Goal: Information Seeking & Learning: Learn about a topic

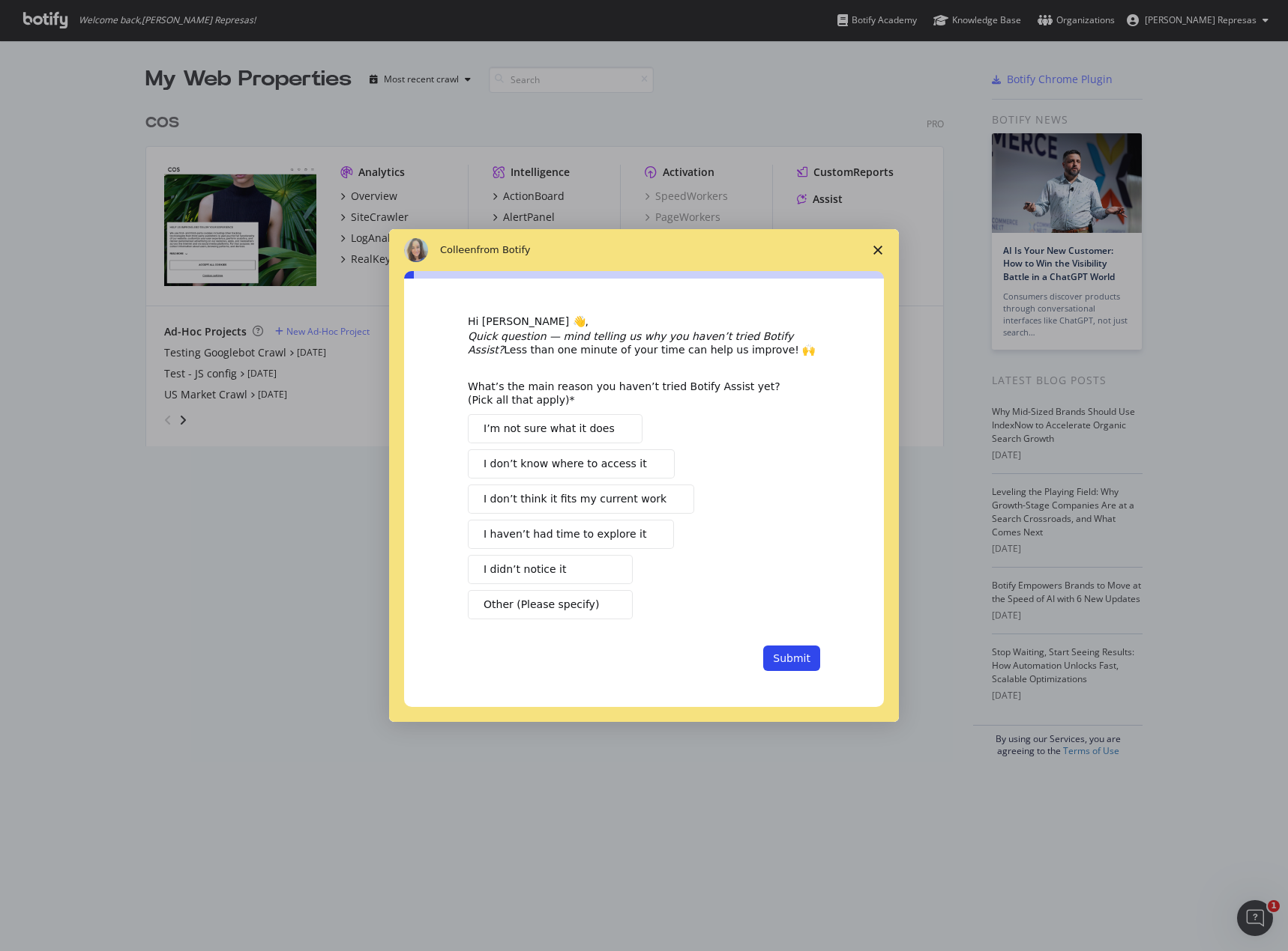
click at [881, 237] on span "Close survey" at bounding box center [878, 250] width 42 height 42
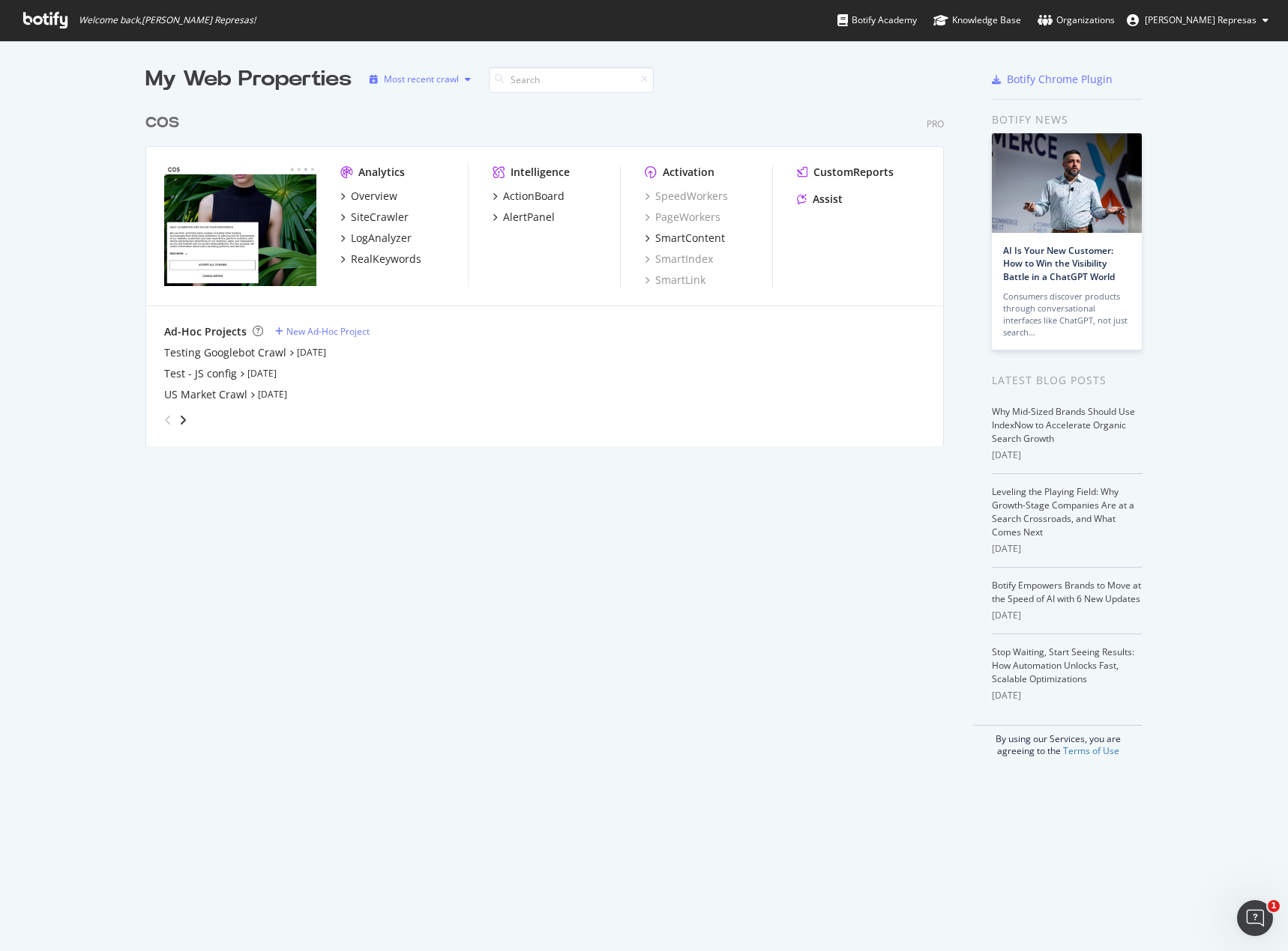
click at [468, 82] on div "button" at bounding box center [468, 79] width 18 height 9
click at [460, 105] on div "Most recent crawl" at bounding box center [435, 105] width 78 height 13
click at [543, 604] on div "My Web Properties Most recent crawl COS Pro Analytics Overview SiteCrawler LogA…" at bounding box center [559, 411] width 828 height 693
click at [403, 78] on div "Most recent crawl" at bounding box center [421, 79] width 75 height 9
click at [429, 109] on div "Most recent crawl" at bounding box center [435, 105] width 78 height 13
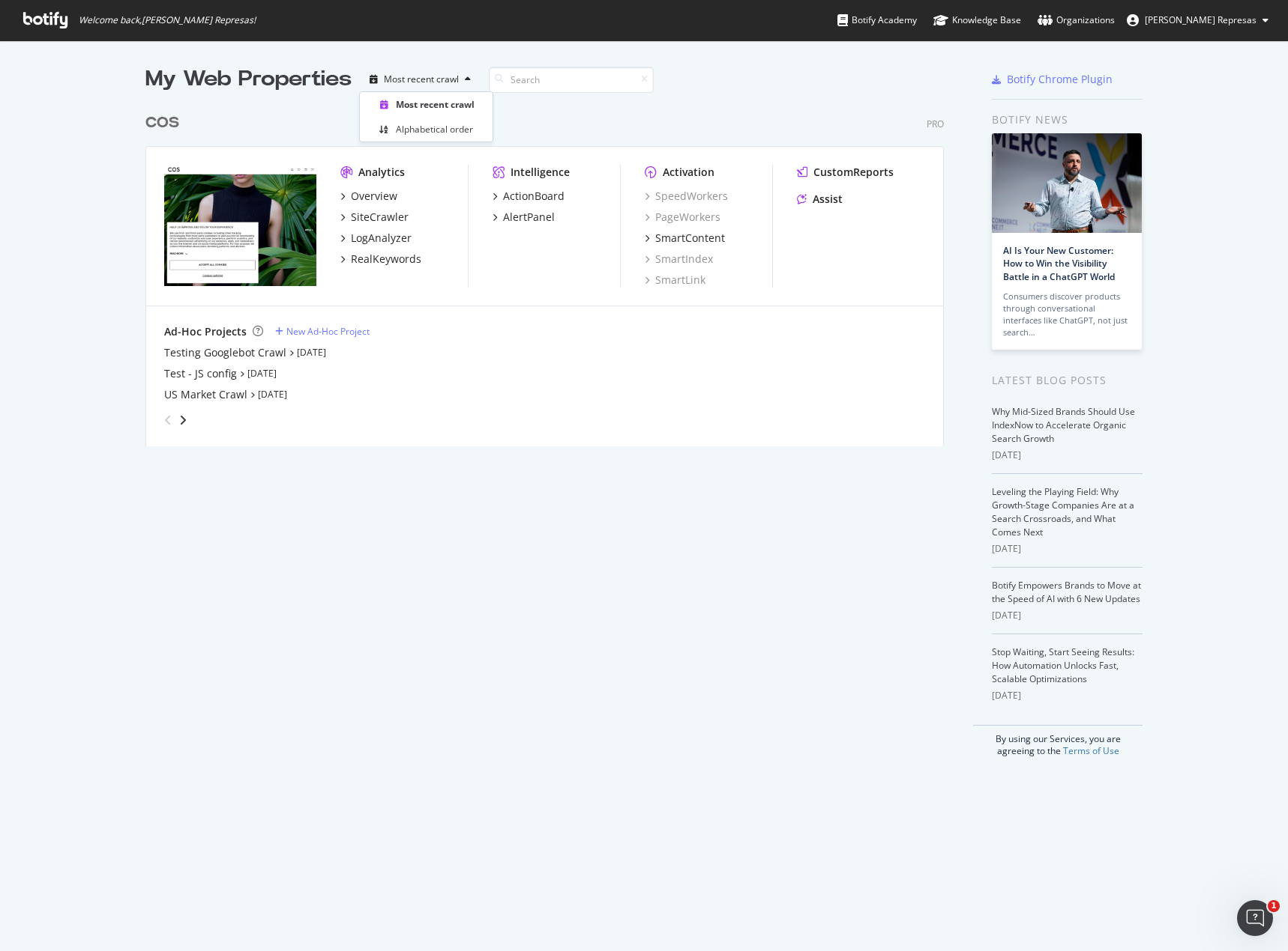
click at [546, 113] on div "COS Pro" at bounding box center [544, 123] width 798 height 22
click at [165, 126] on div "COS" at bounding box center [161, 123] width 34 height 22
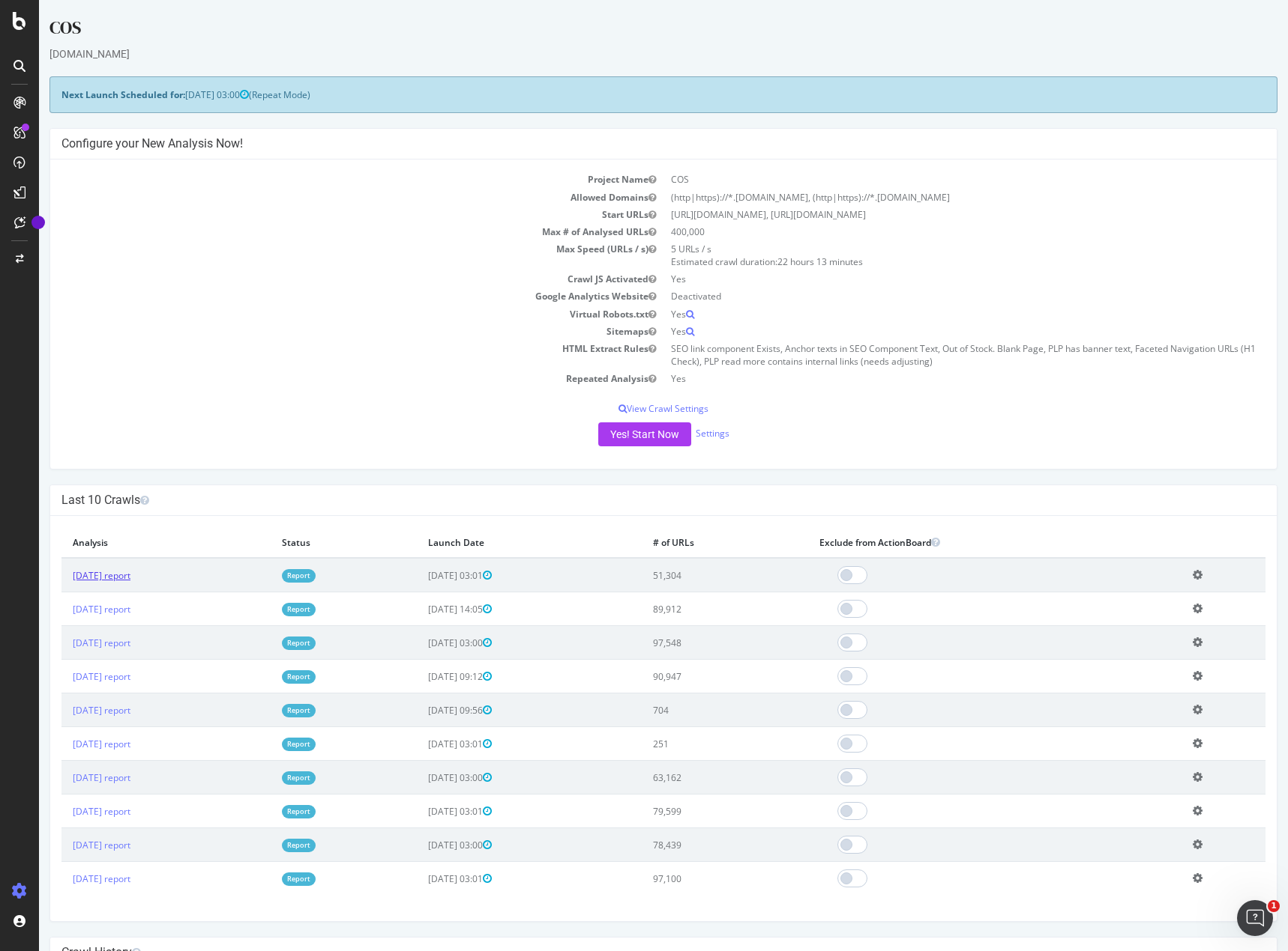
click at [130, 575] on link "2025 Aug. 9th report" at bounding box center [101, 575] width 57 height 13
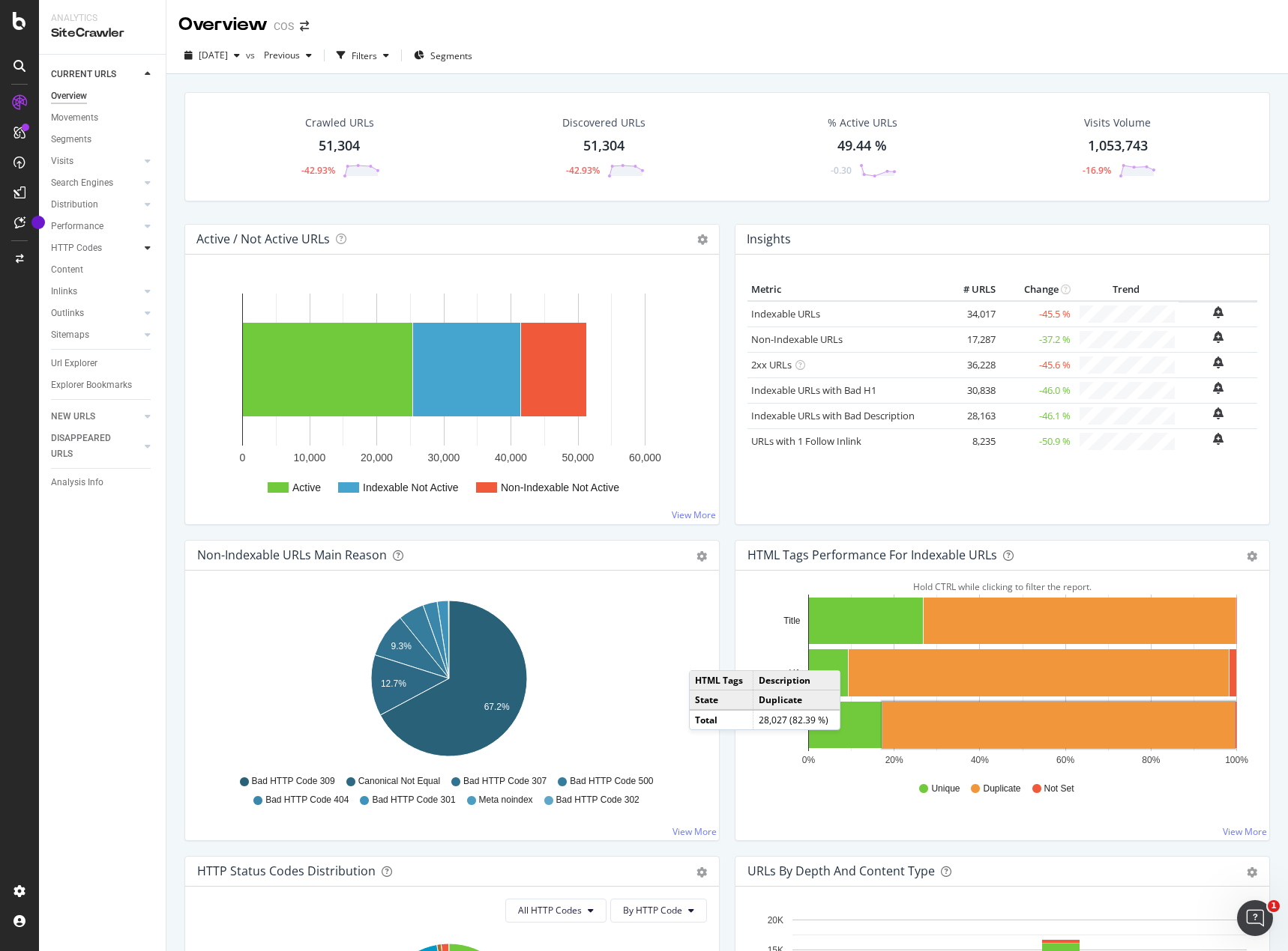
click at [150, 248] on icon at bounding box center [148, 248] width 6 height 9
click at [144, 182] on div at bounding box center [148, 182] width 15 height 15
drag, startPoint x: 150, startPoint y: 151, endPoint x: 155, endPoint y: 158, distance: 8.6
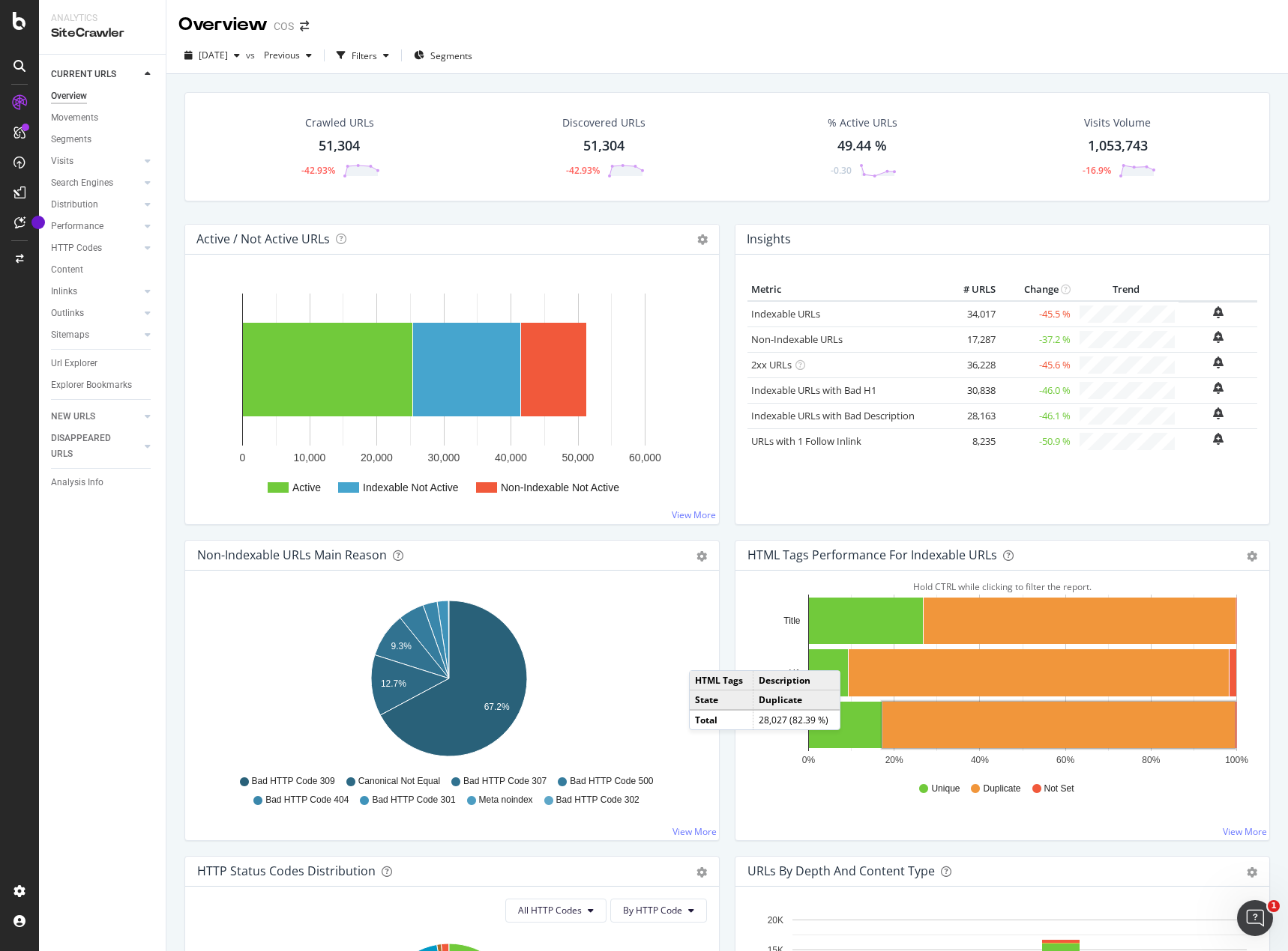
click at [150, 154] on div "Visits" at bounding box center [109, 161] width 115 height 22
click at [156, 174] on div "Search Engines" at bounding box center [109, 183] width 115 height 22
click at [82, 190] on div "LogAnalyzer" at bounding box center [85, 195] width 58 height 15
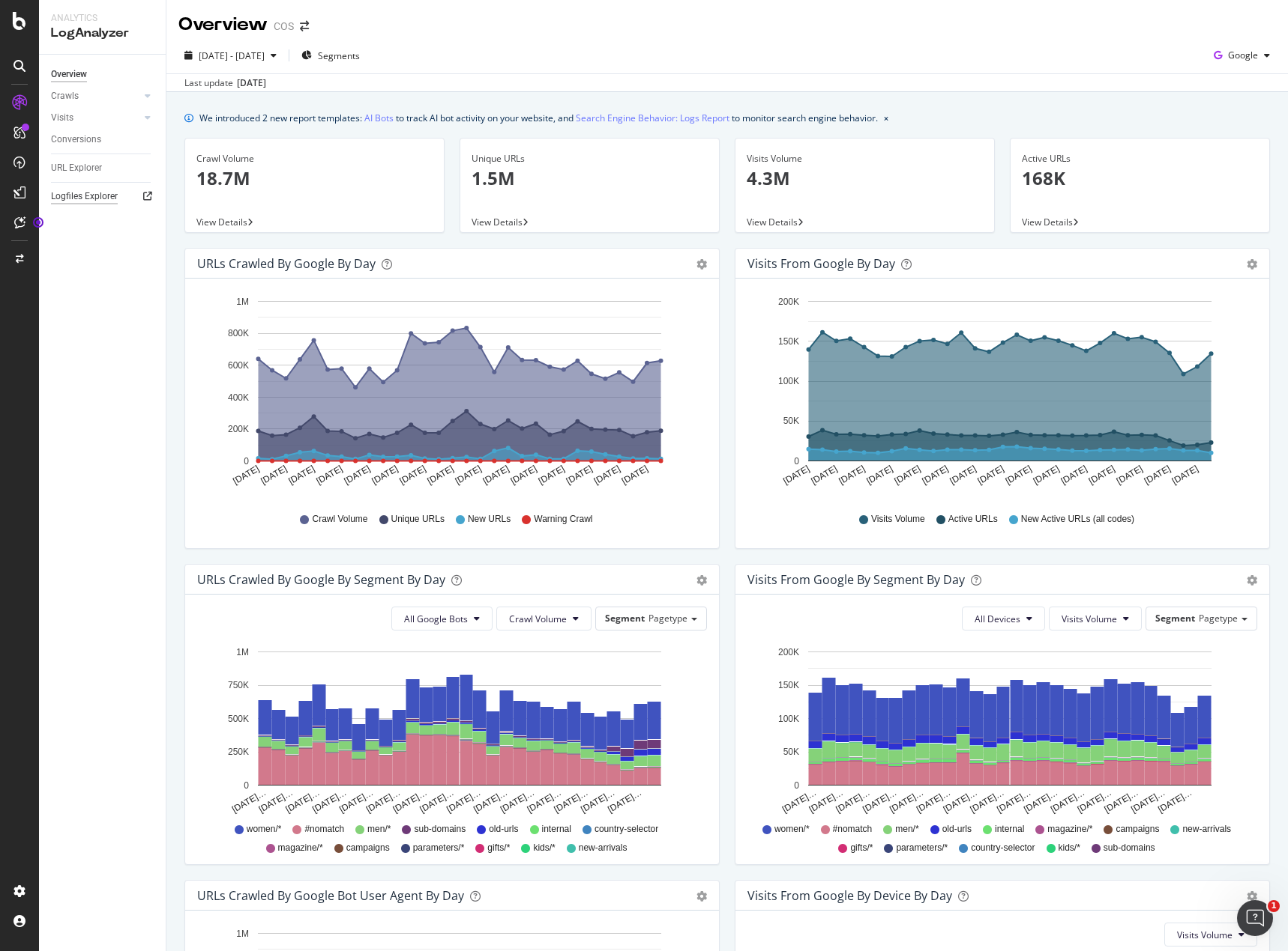
click at [97, 200] on div "Logfiles Explorer" at bounding box center [84, 196] width 67 height 16
click at [132, 90] on div at bounding box center [132, 96] width 15 height 15
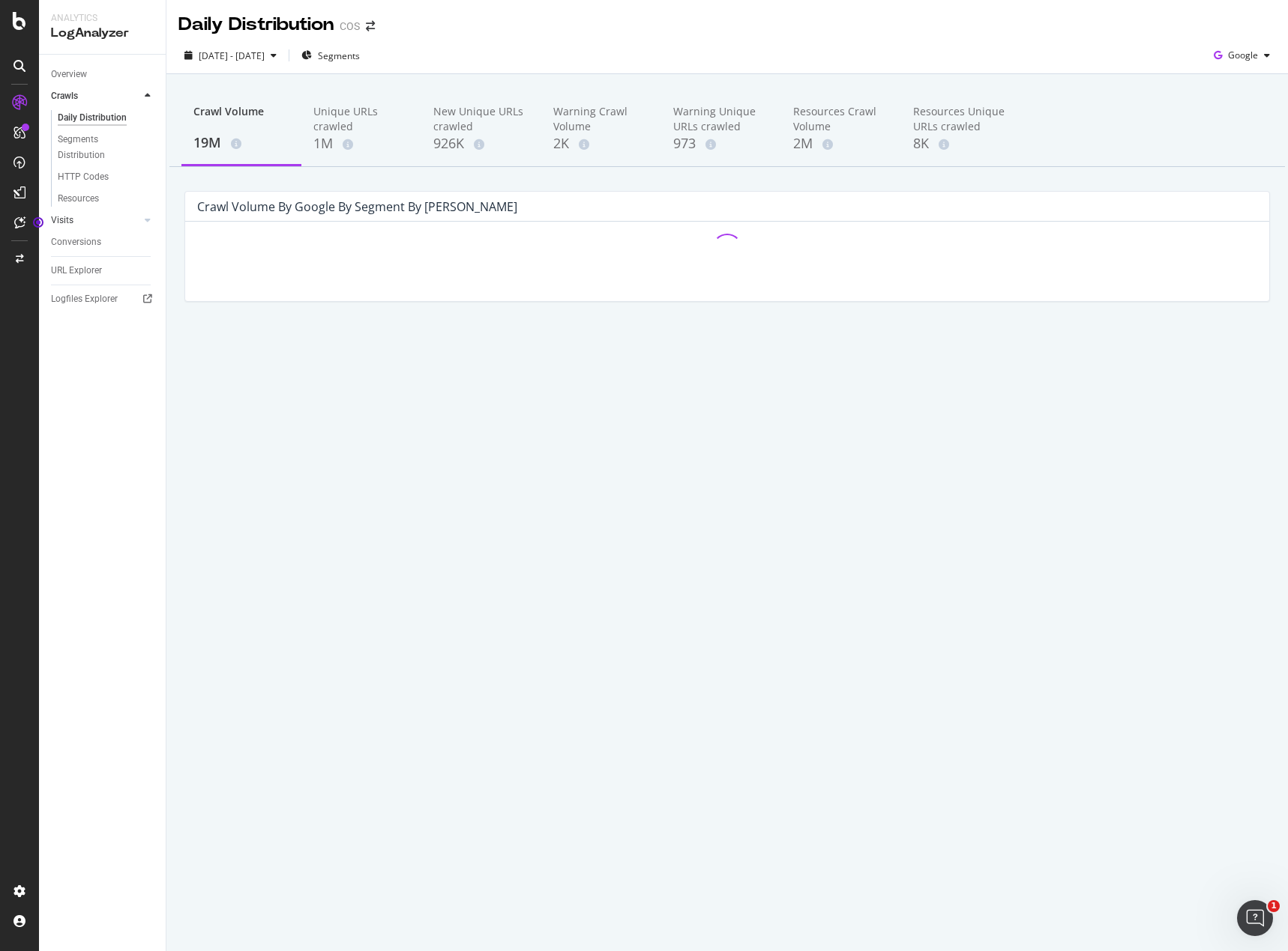
click at [116, 221] on link "Visits" at bounding box center [96, 220] width 89 height 16
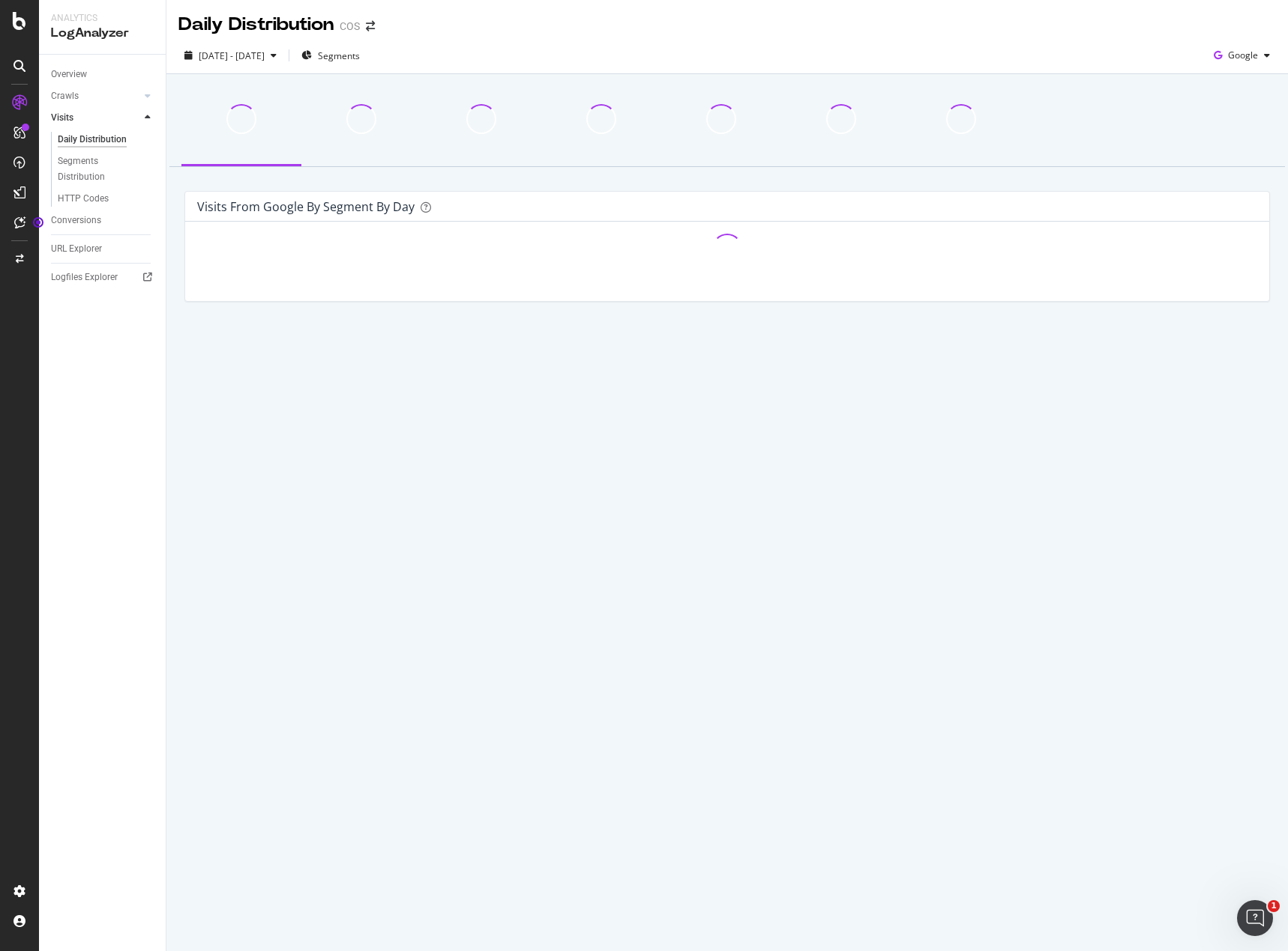
click at [144, 120] on div at bounding box center [148, 118] width 15 height 15
click at [145, 100] on icon at bounding box center [148, 96] width 6 height 9
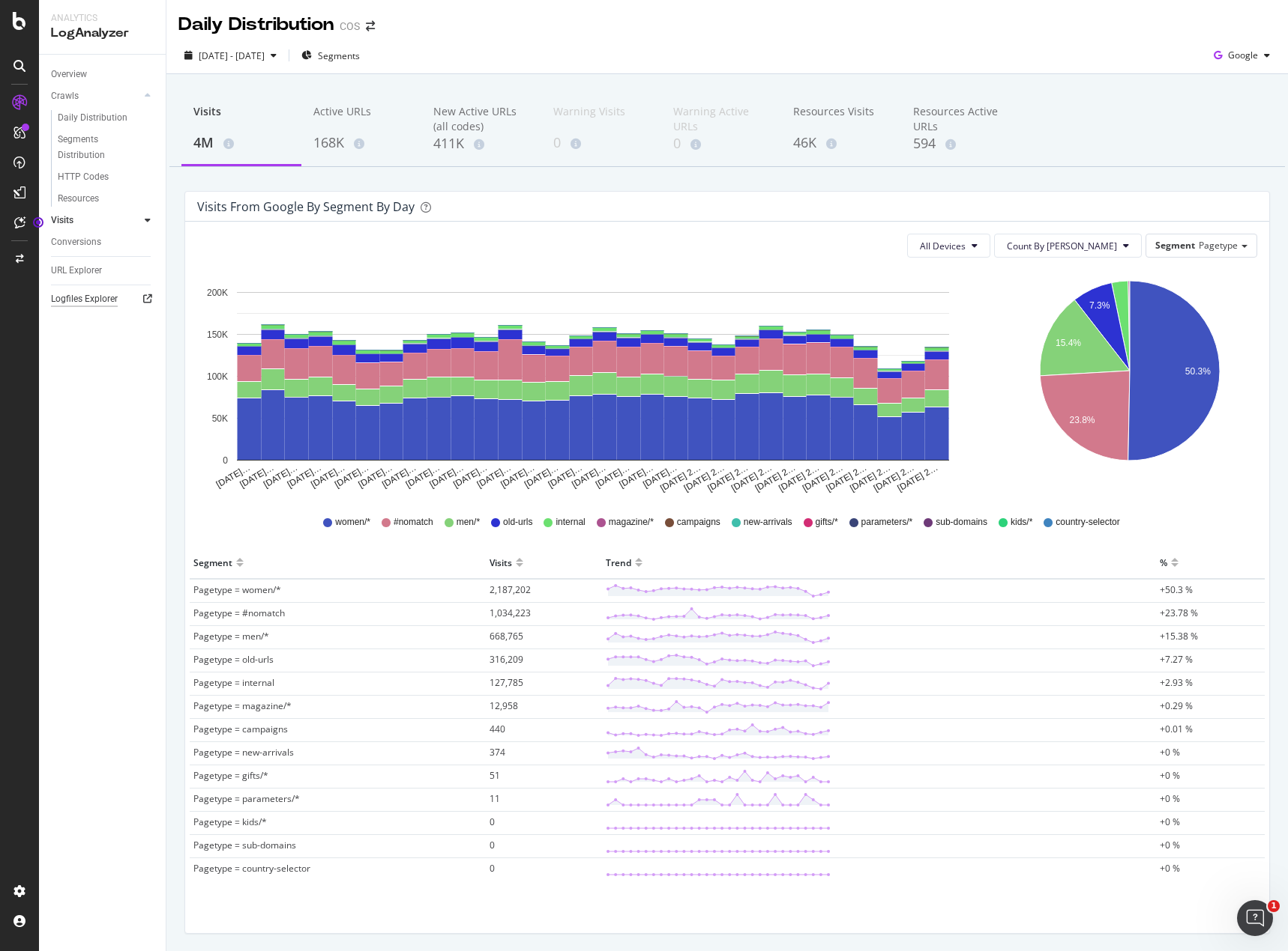
click at [94, 300] on div "Logfiles Explorer" at bounding box center [84, 299] width 67 height 16
click at [359, 56] on span "Segments" at bounding box center [338, 56] width 42 height 13
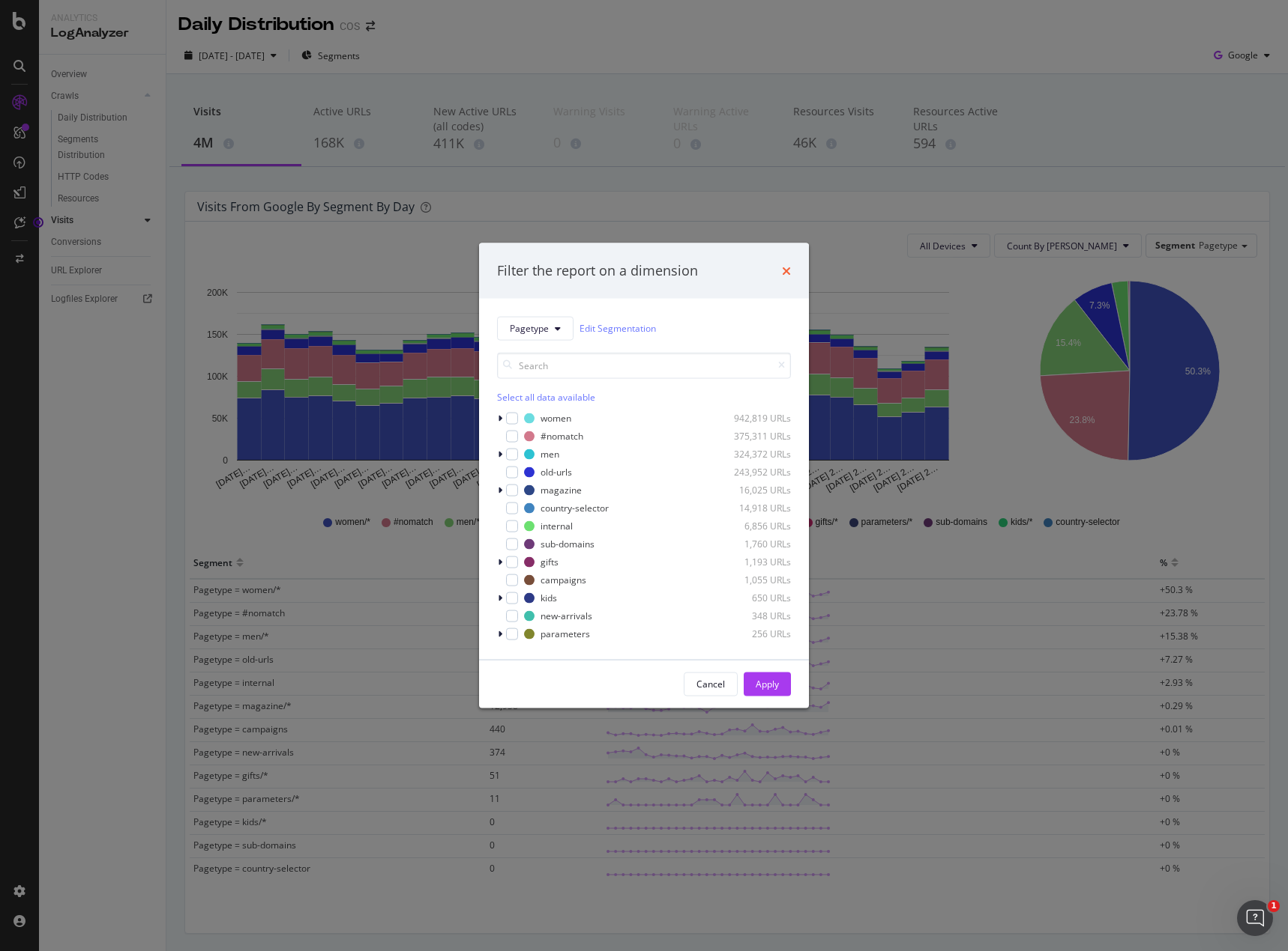
click at [784, 274] on icon "times" at bounding box center [786, 270] width 9 height 12
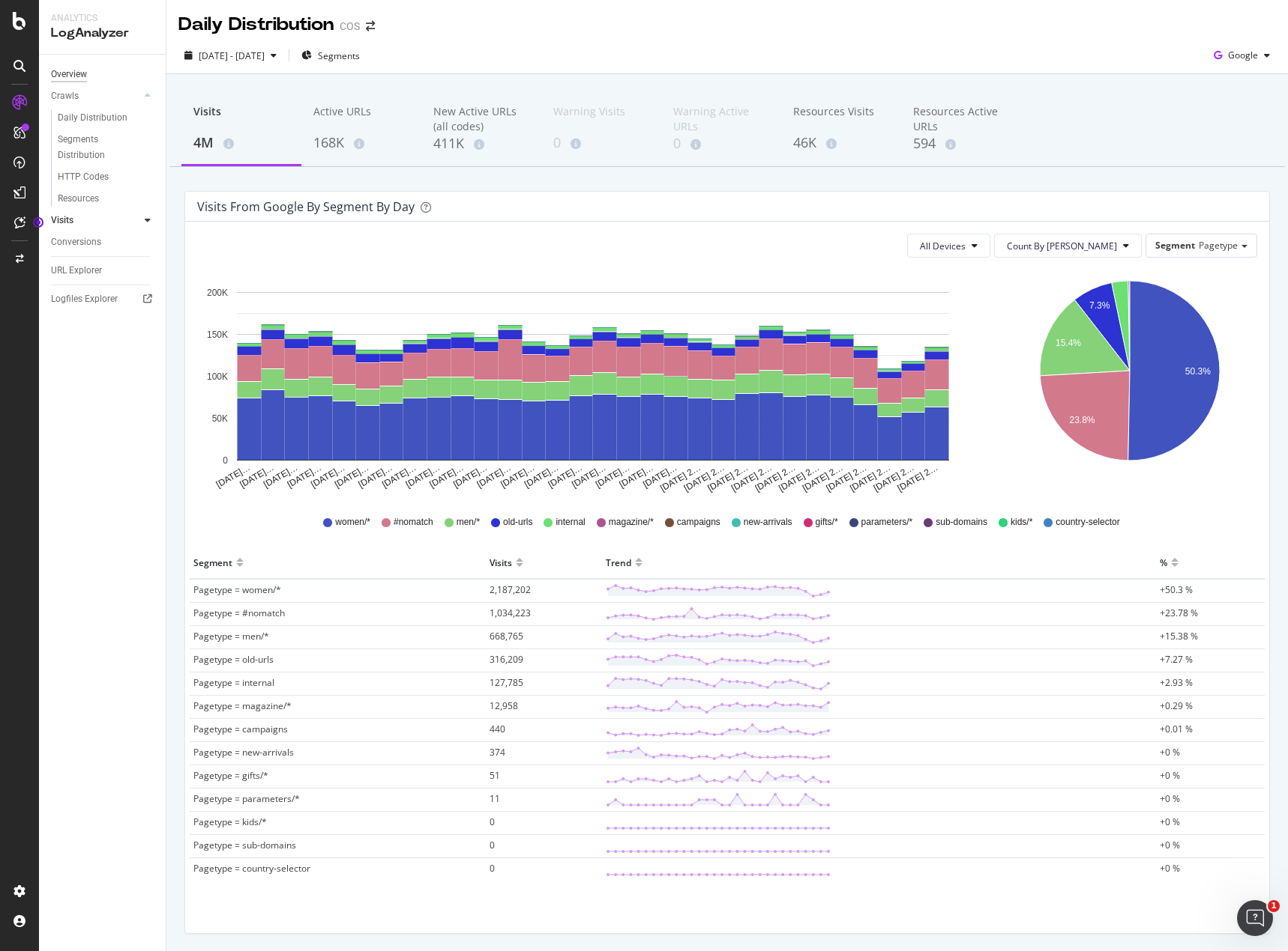
click at [69, 67] on div "Overview" at bounding box center [68, 74] width 36 height 16
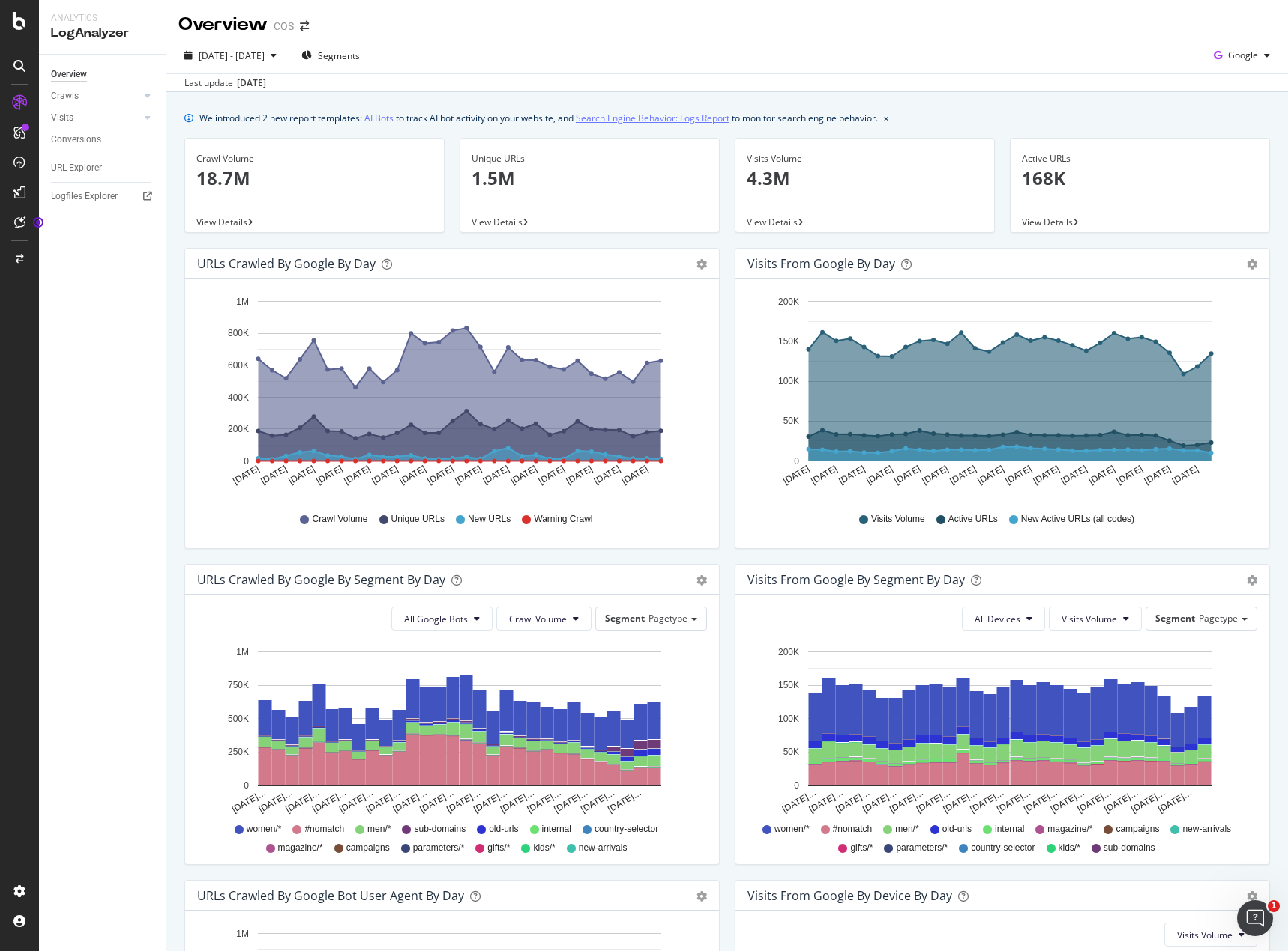
click at [688, 119] on link "Search Engine Behavior: Logs Report" at bounding box center [652, 118] width 153 height 16
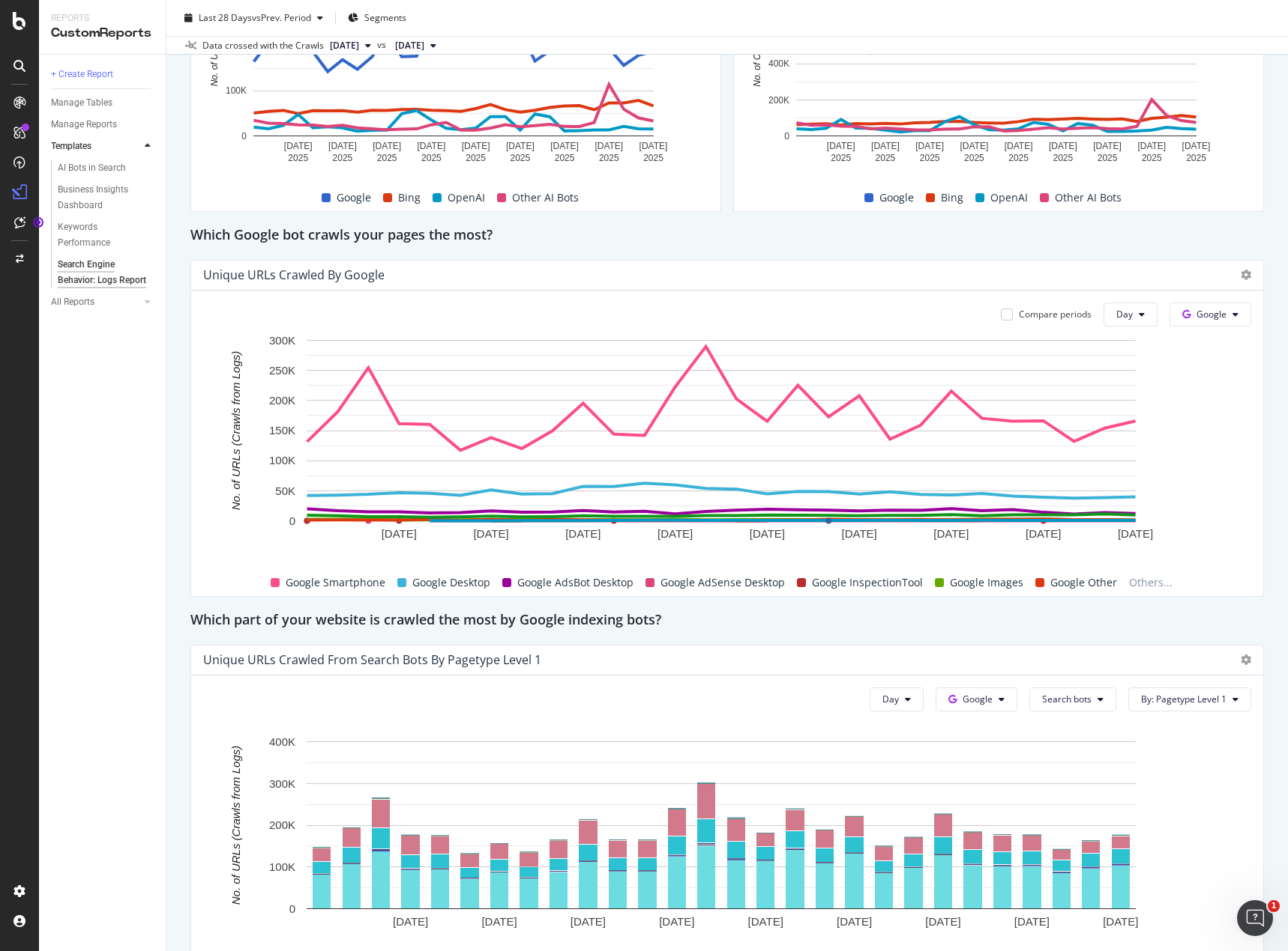
scroll to position [419, 0]
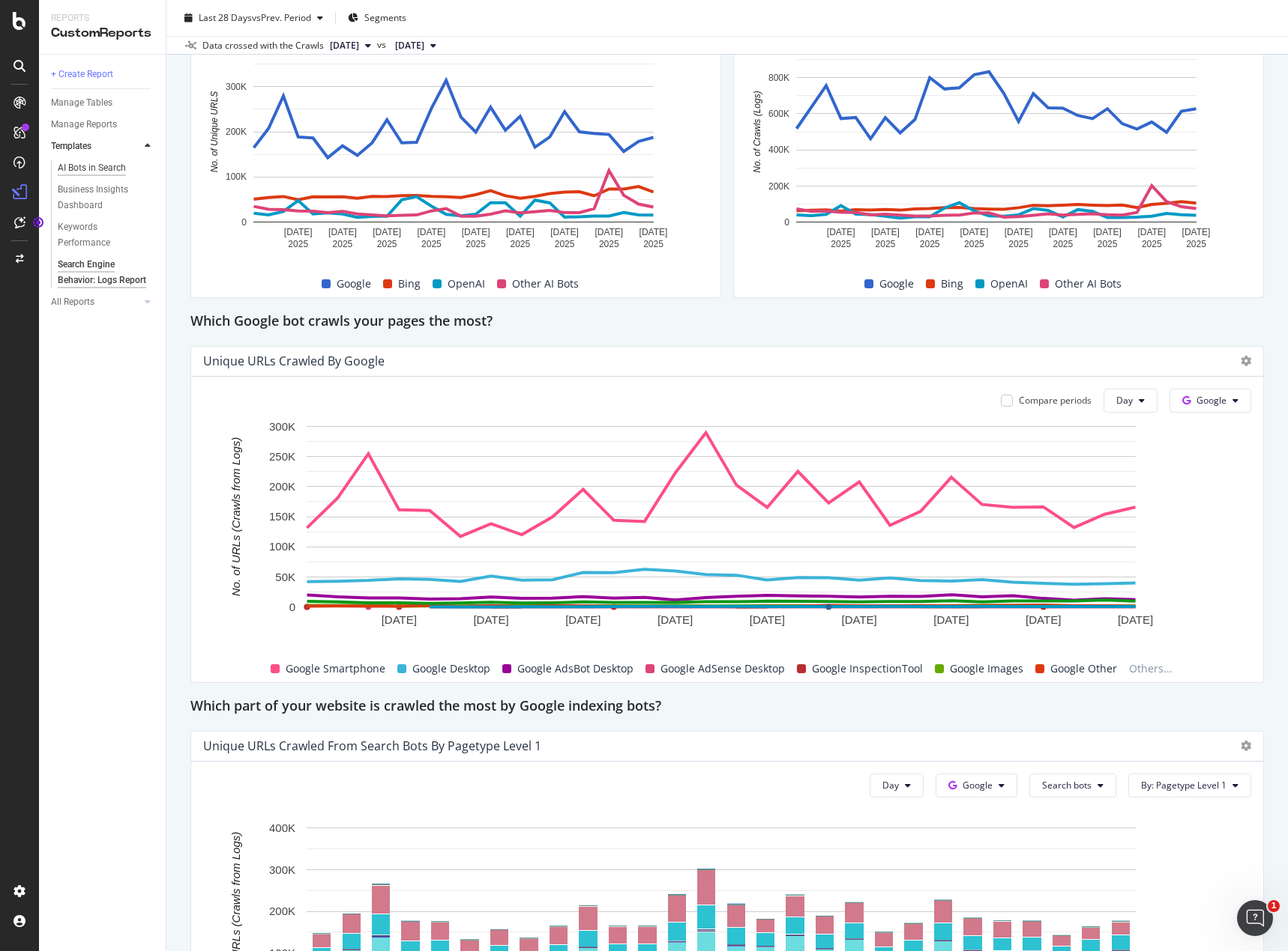
click at [118, 172] on div "AI Bots in Search" at bounding box center [91, 168] width 68 height 16
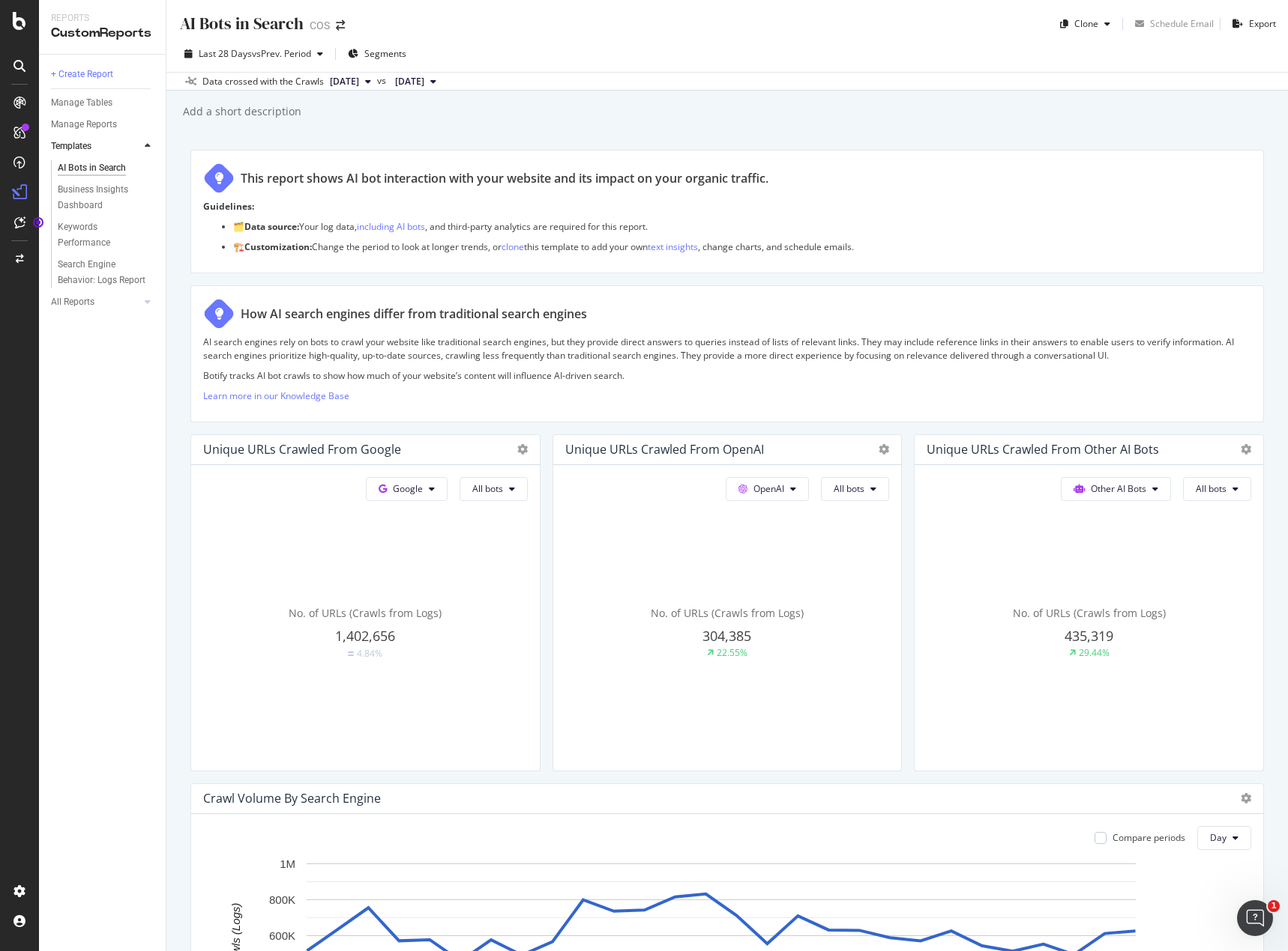
scroll to position [450, 0]
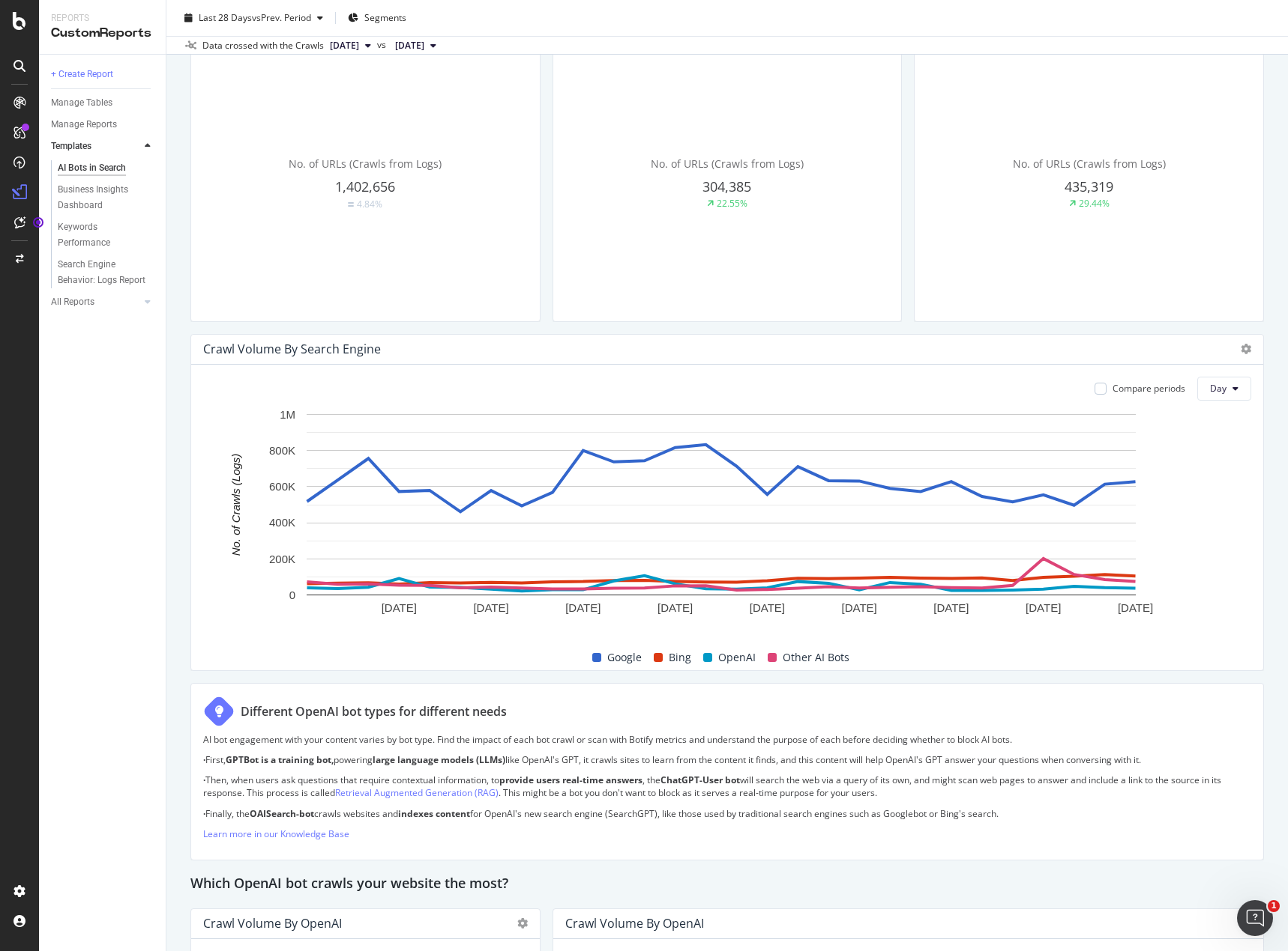
click at [74, 94] on div "Manage Tables" at bounding box center [109, 103] width 115 height 22
click at [89, 133] on div "Manage Reports" at bounding box center [109, 125] width 115 height 22
click at [89, 128] on div "Manage Reports" at bounding box center [84, 124] width 66 height 16
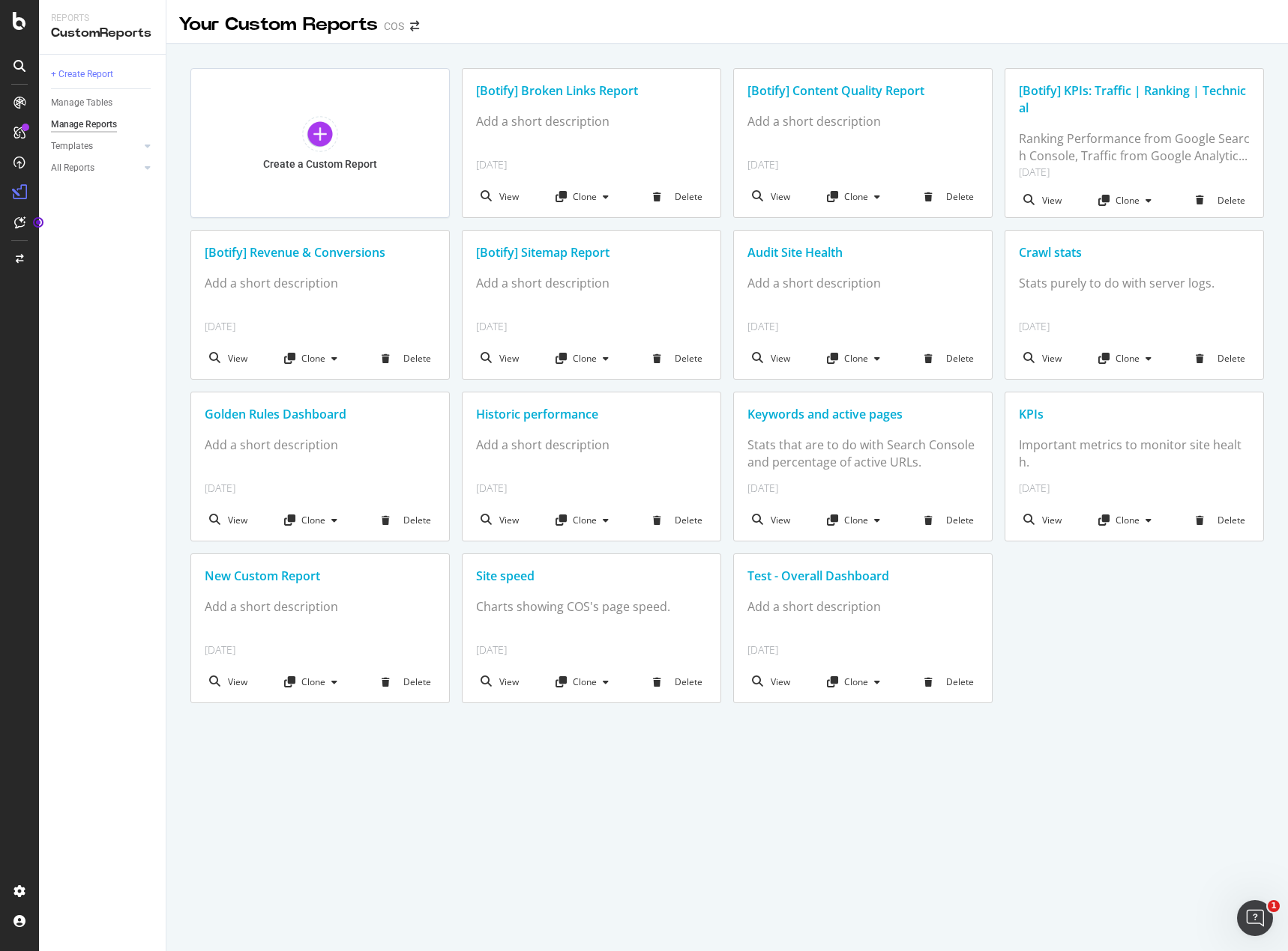
click at [328, 415] on div "Golden Rules Dashboard" at bounding box center [319, 414] width 231 height 17
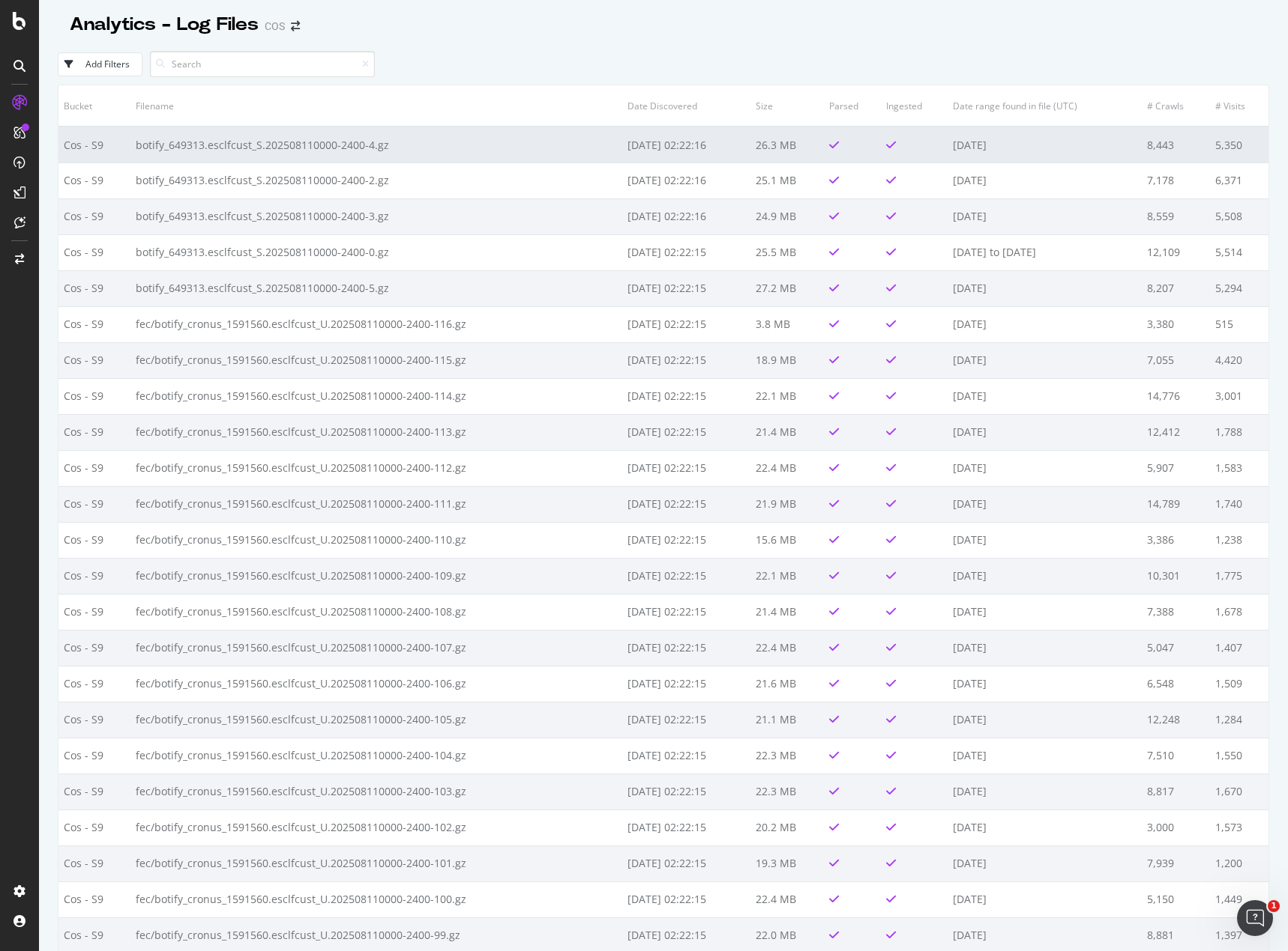
click at [404, 150] on td "botify_649313.esclfcust_S.202508110000-2400-4.gz" at bounding box center [376, 144] width 491 height 36
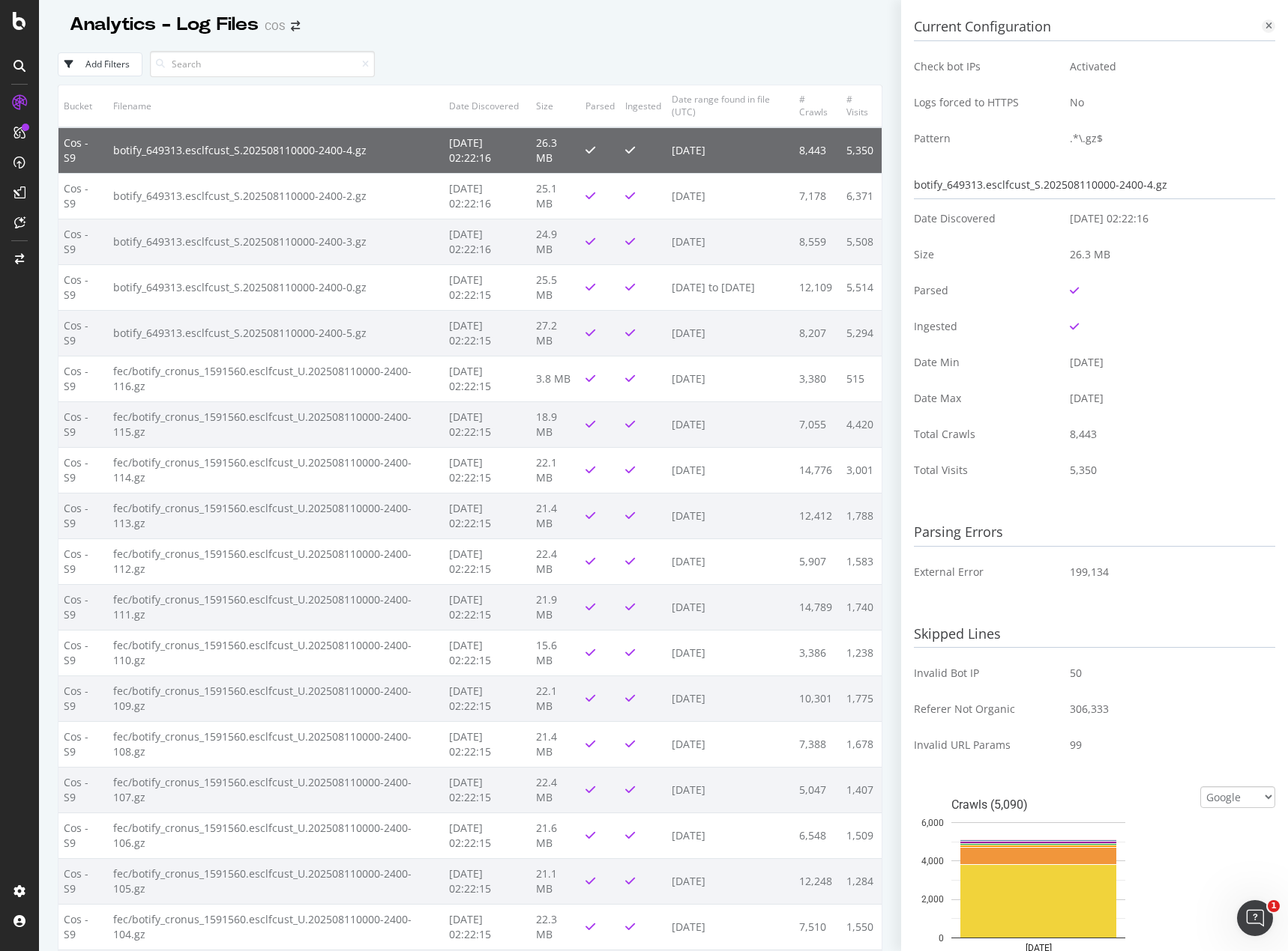
click at [1265, 26] on icon at bounding box center [1268, 26] width 6 height 9
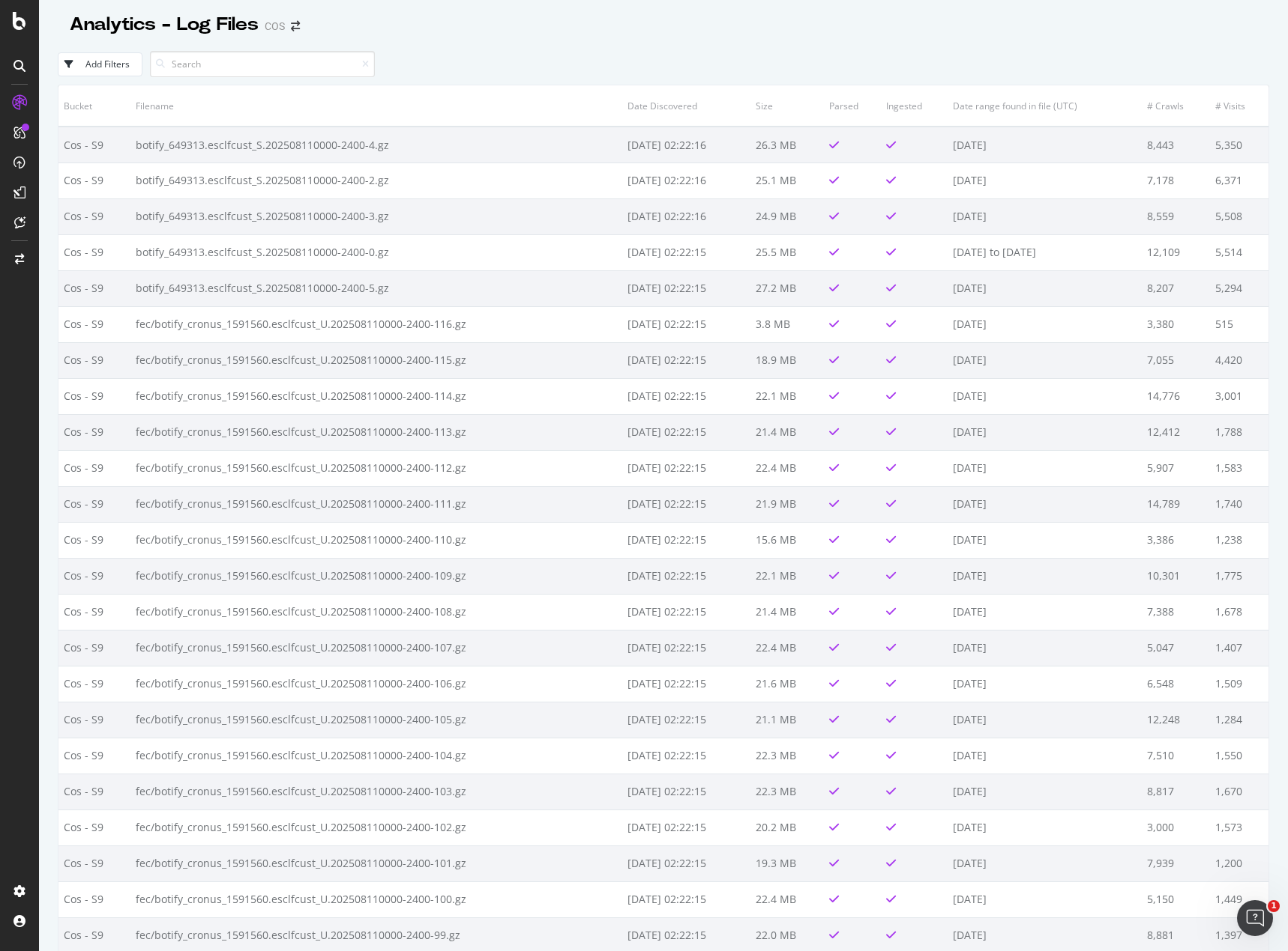
click at [31, 40] on div at bounding box center [19, 475] width 39 height 951
click at [16, 91] on div at bounding box center [19, 102] width 24 height 24
click at [19, 64] on icon at bounding box center [19, 66] width 12 height 12
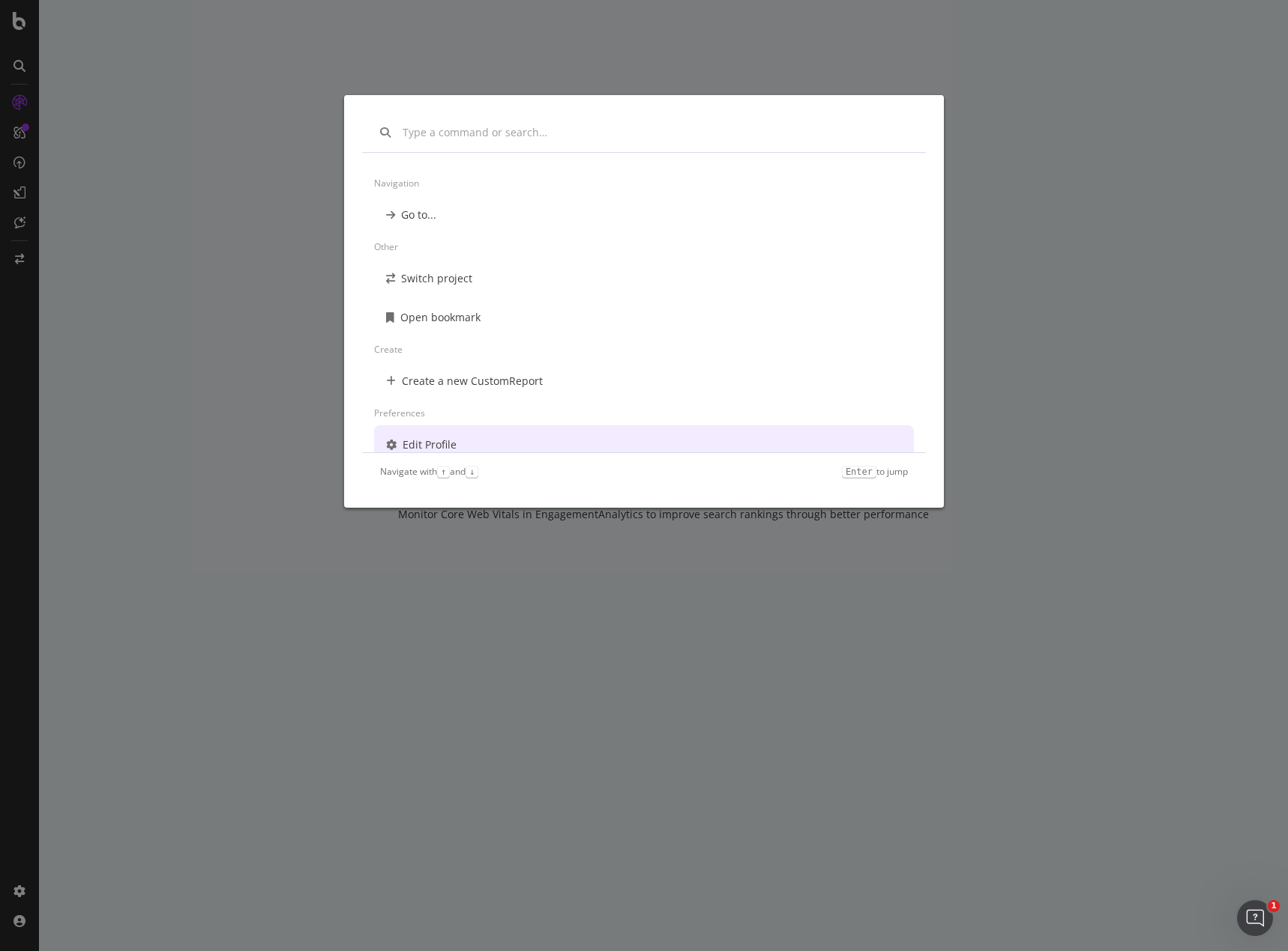
scroll to position [12, 0]
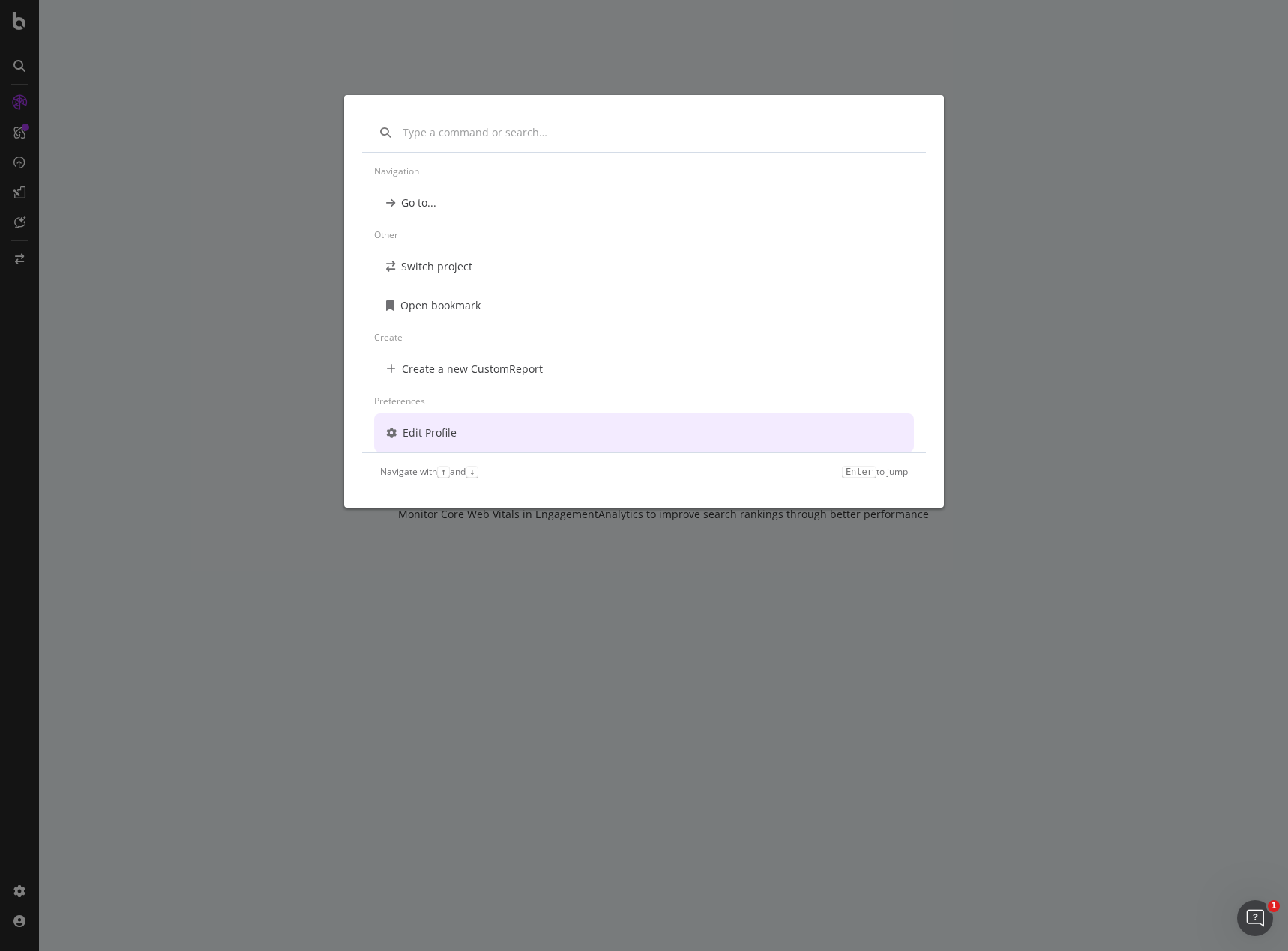
drag, startPoint x: 274, startPoint y: 479, endPoint x: 266, endPoint y: 456, distance: 24.4
click at [273, 479] on div "Navigation Go to... Other Switch project Open bookmark Create Create a new Cust…" at bounding box center [644, 475] width 1288 height 951
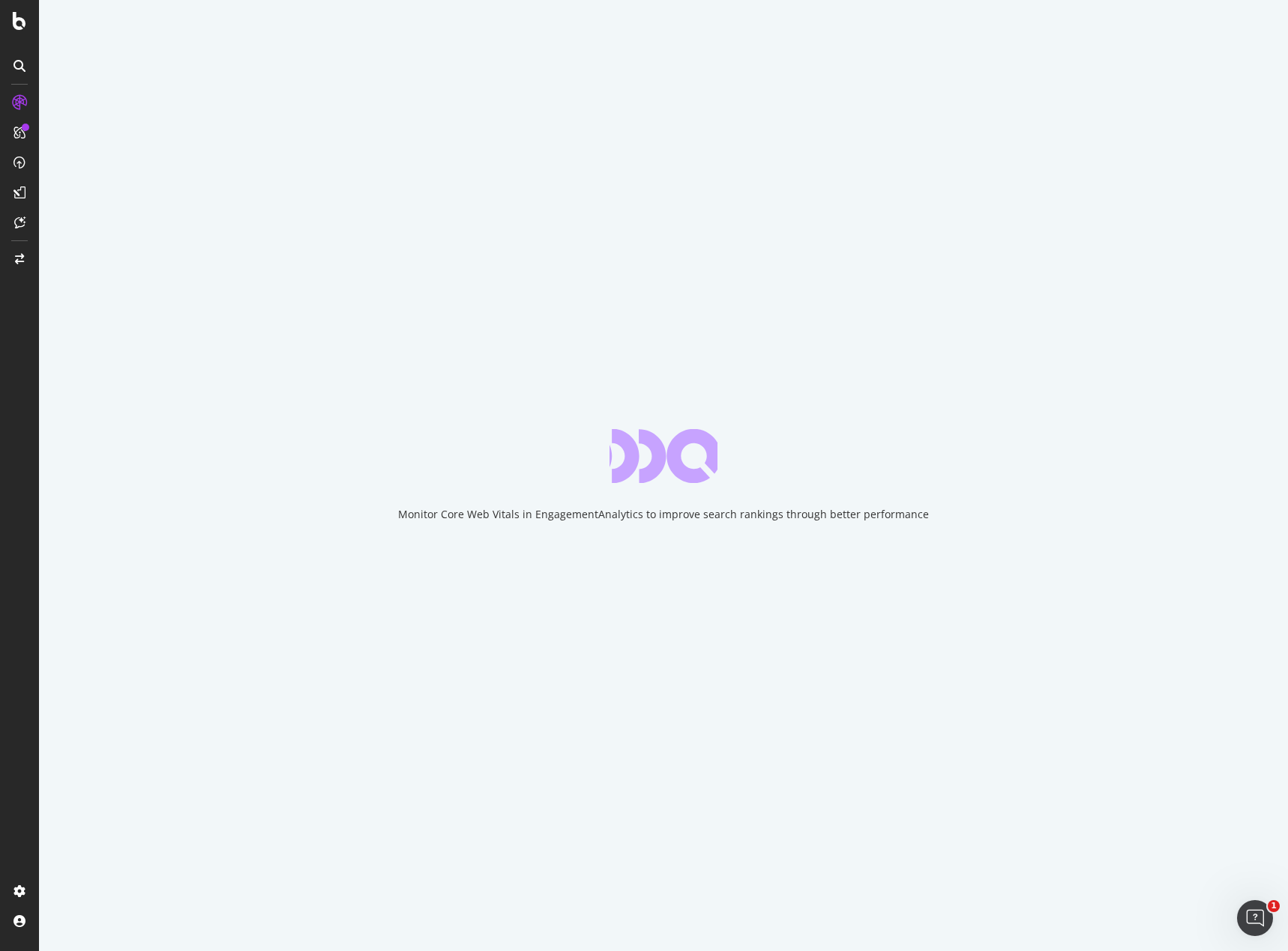
click at [25, 67] on icon at bounding box center [19, 66] width 12 height 12
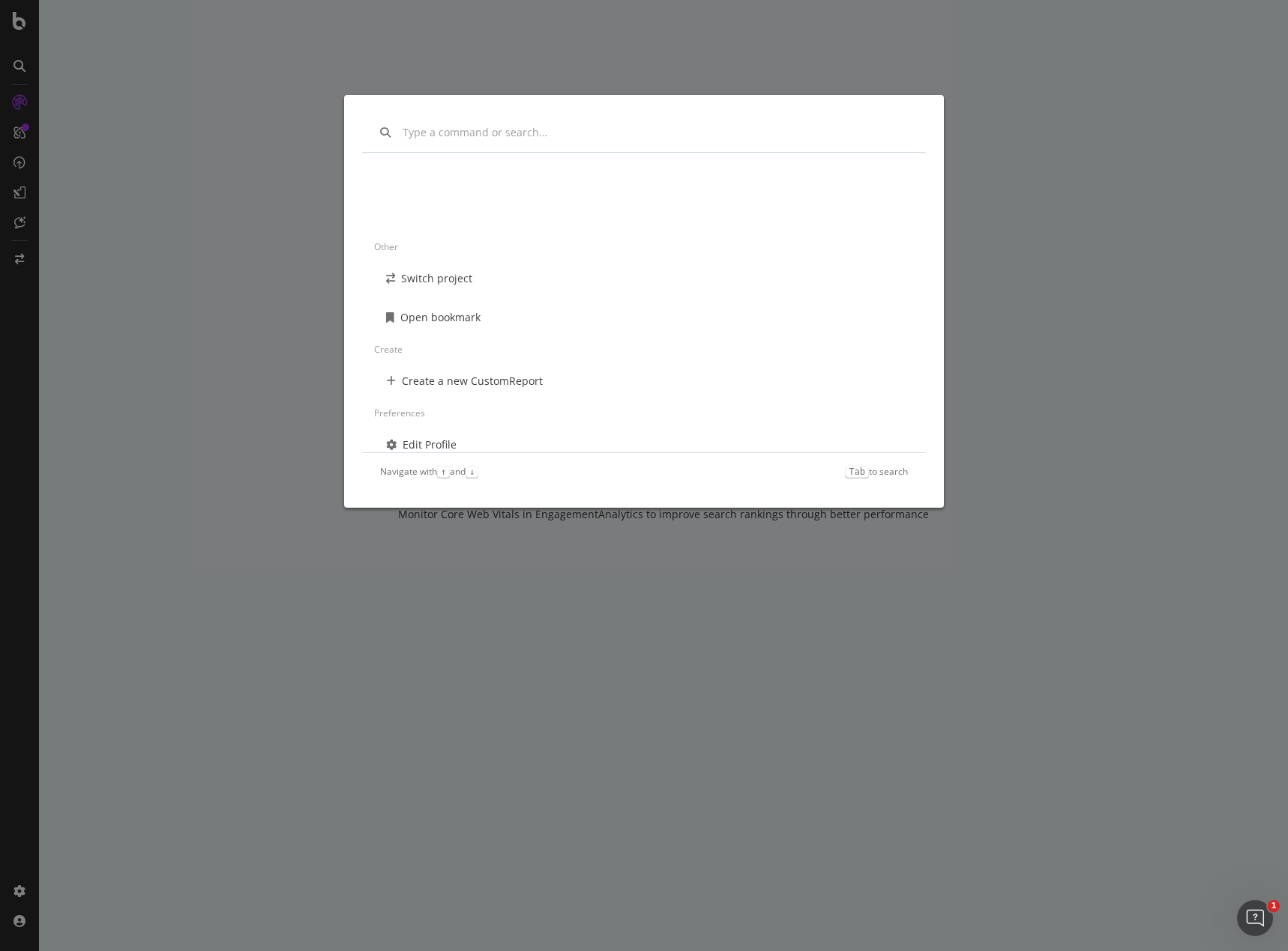
scroll to position [0, 0]
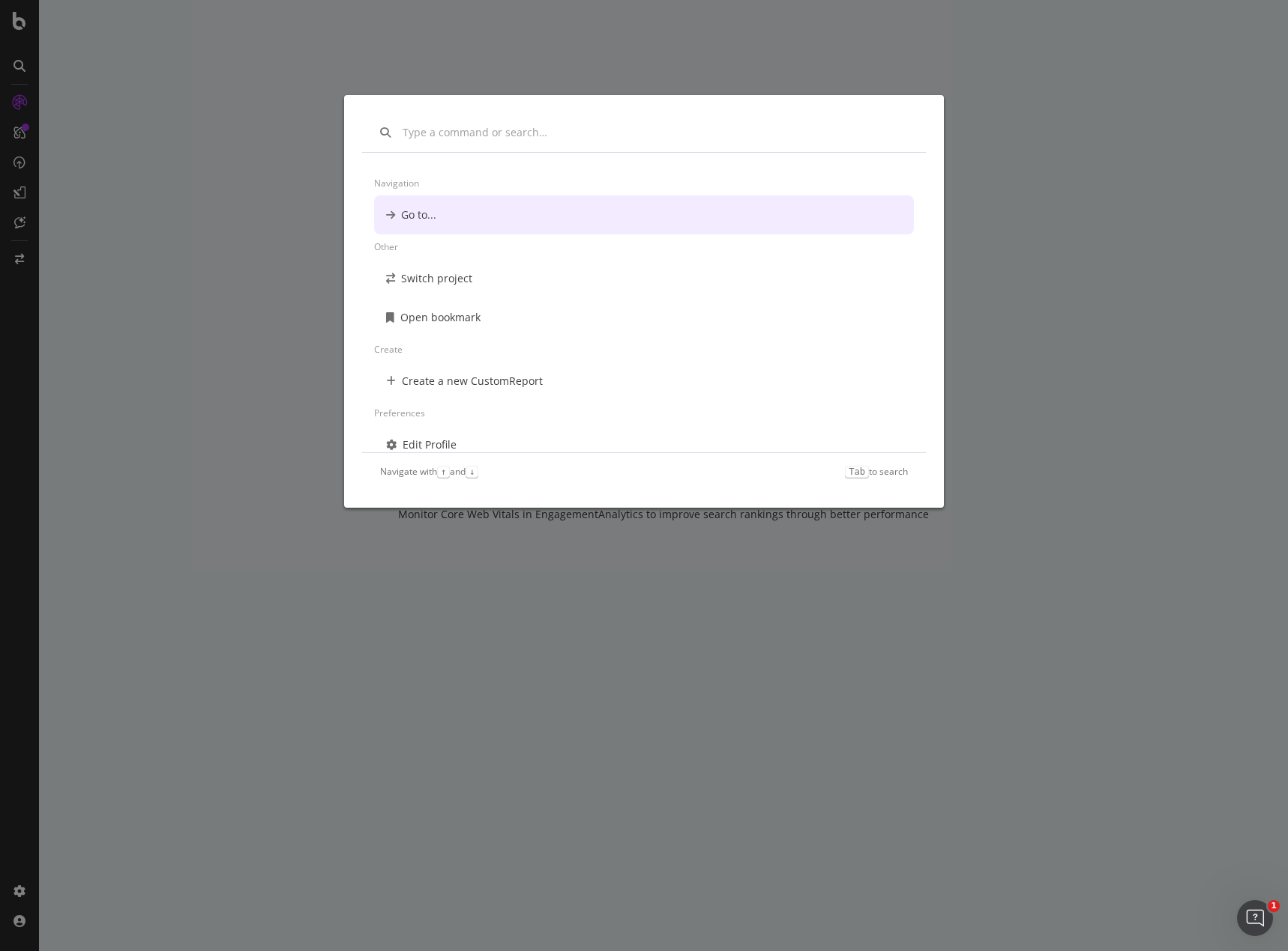
click at [16, 67] on div "Navigation Go to... Other Switch project Open bookmark Create Create a new Cust…" at bounding box center [644, 475] width 1288 height 951
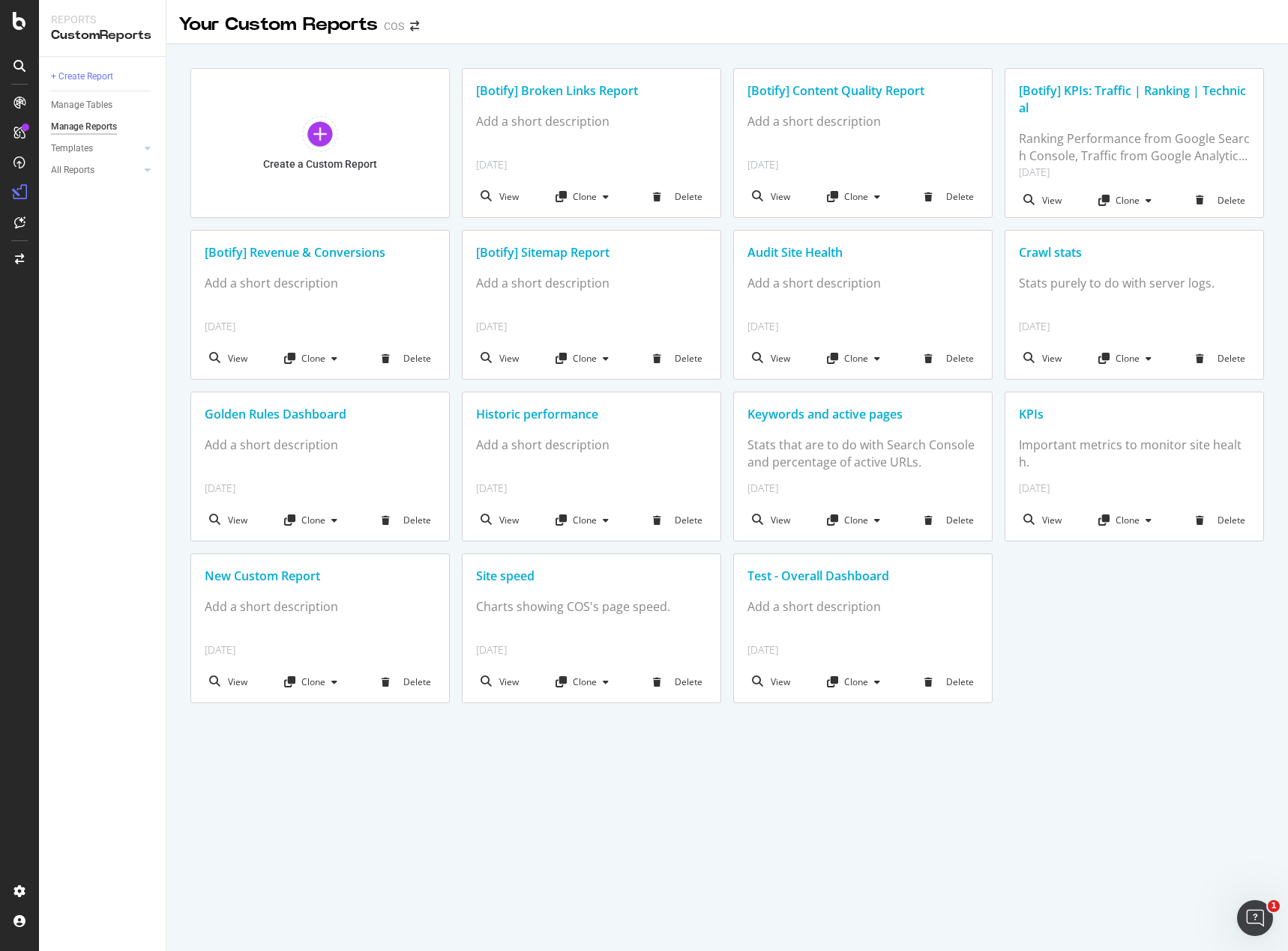
drag, startPoint x: 821, startPoint y: 245, endPoint x: 777, endPoint y: 253, distance: 44.7
drag, startPoint x: 777, startPoint y: 253, endPoint x: 768, endPoint y: 255, distance: 9.2
click at [722, 258] on div "Create a Custom Report [Botify] Broken Links Report Add a short description [DA…" at bounding box center [727, 386] width 1074 height 636
click at [829, 250] on div "Audit Site Health" at bounding box center [862, 253] width 231 height 17
